Goal: Information Seeking & Learning: Learn about a topic

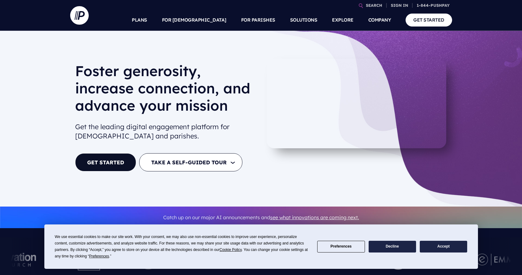
drag, startPoint x: 427, startPoint y: 248, endPoint x: 422, endPoint y: 247, distance: 4.6
click at [426, 248] on button "Accept" at bounding box center [442, 246] width 47 height 12
